Goal: Information Seeking & Learning: Learn about a topic

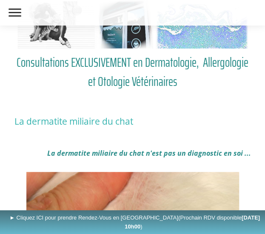
scroll to position [37, 0]
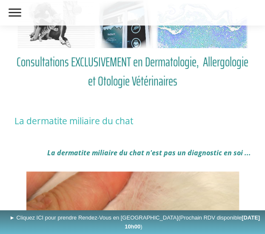
click at [19, 12] on span at bounding box center [14, 12] width 13 height 1
click at [0, 0] on input "checkbox" at bounding box center [0, 0] width 0 height 0
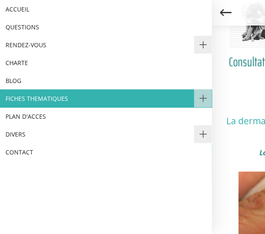
click at [76, 96] on link "FICHES THEMATIQUES" at bounding box center [105, 98] width 211 height 18
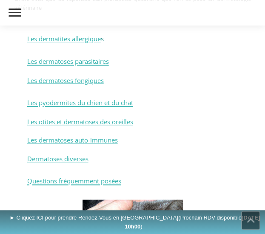
scroll to position [195, 0]
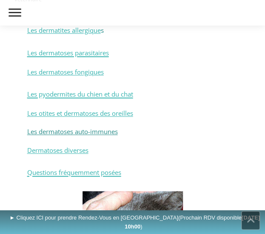
click at [104, 127] on span "Les dermatoses auto-immunes" at bounding box center [72, 131] width 90 height 8
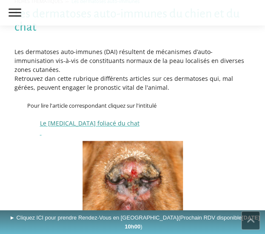
scroll to position [133, 0]
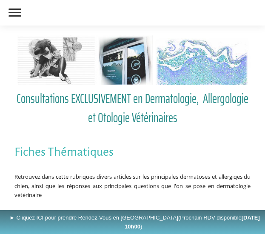
scroll to position [195, 0]
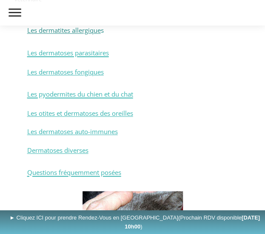
click at [87, 32] on link "Les dermatites allergique" at bounding box center [63, 30] width 73 height 8
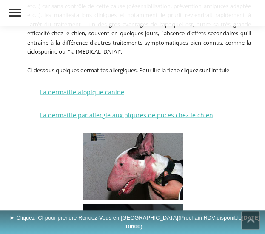
scroll to position [325, 0]
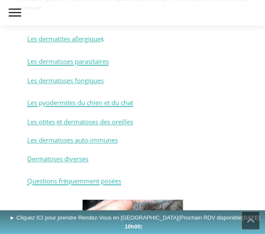
scroll to position [179, 0]
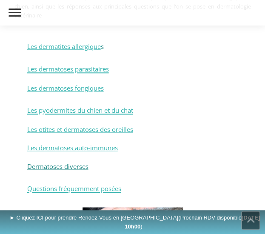
click at [66, 163] on span "Dermatoses diverses" at bounding box center [57, 166] width 61 height 8
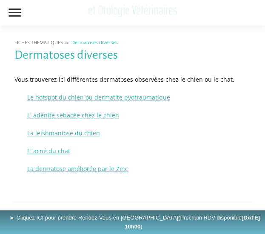
scroll to position [148, 0]
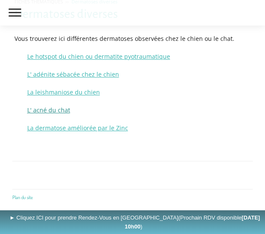
click at [52, 109] on span "L' acné du chat" at bounding box center [48, 110] width 43 height 8
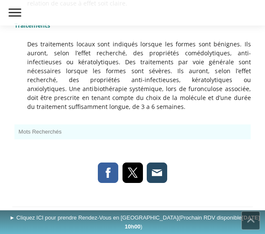
scroll to position [1026, 0]
